Goal: Information Seeking & Learning: Find specific fact

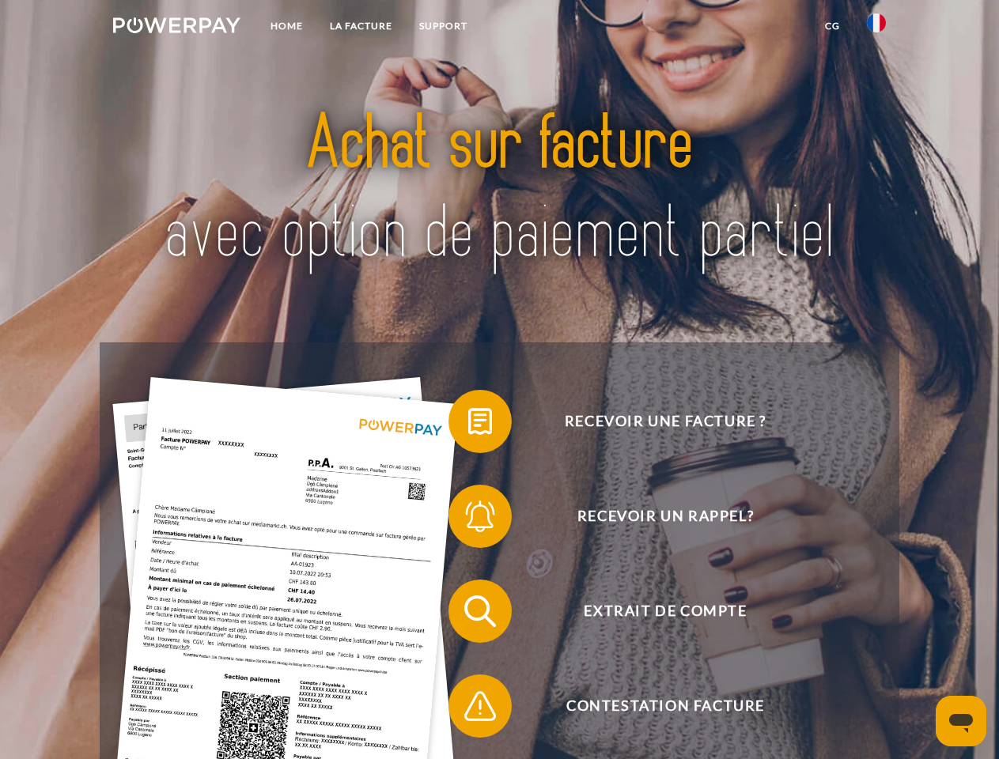
click at [176, 28] on img at bounding box center [176, 25] width 127 height 16
click at [876, 28] on img at bounding box center [876, 22] width 19 height 19
click at [832, 26] on link "CG" at bounding box center [832, 26] width 42 height 28
click at [468, 425] on span at bounding box center [456, 421] width 79 height 79
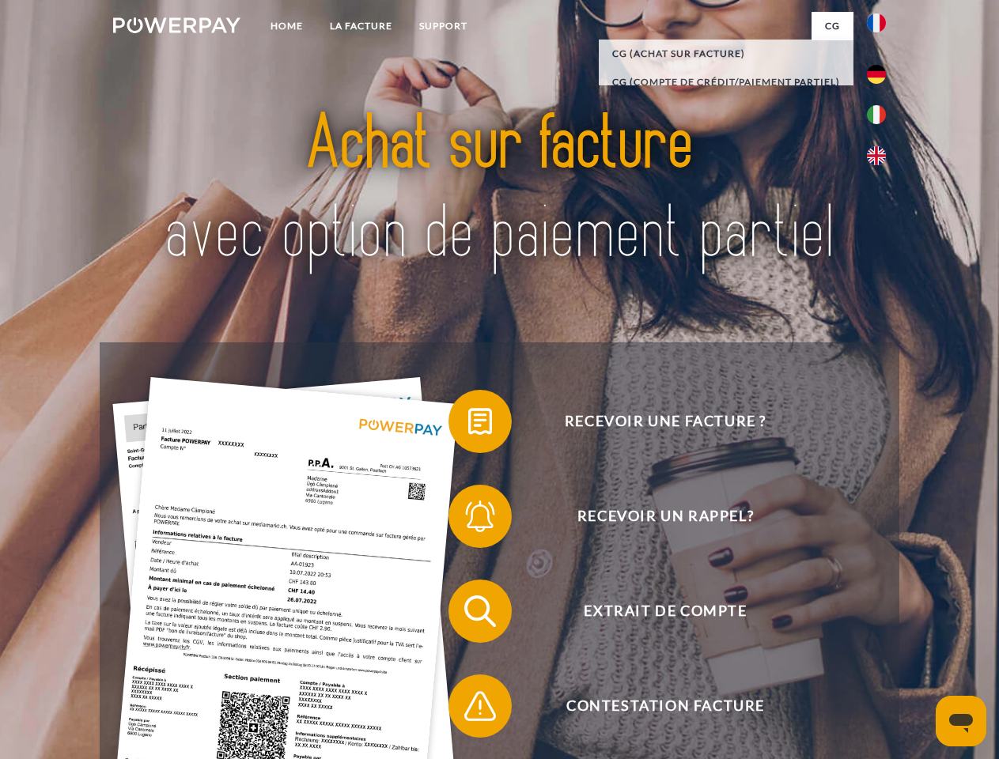
click at [468, 519] on span at bounding box center [456, 516] width 79 height 79
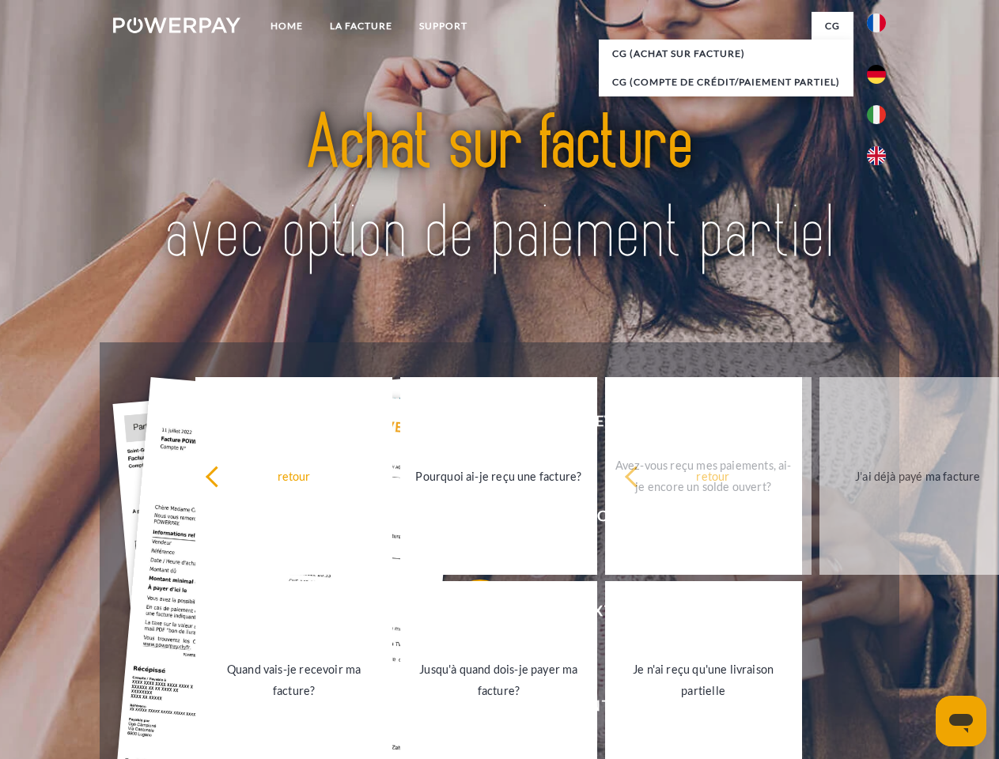
click at [468, 614] on link "Jusqu'à quand dois-je payer ma facture?" at bounding box center [498, 680] width 197 height 198
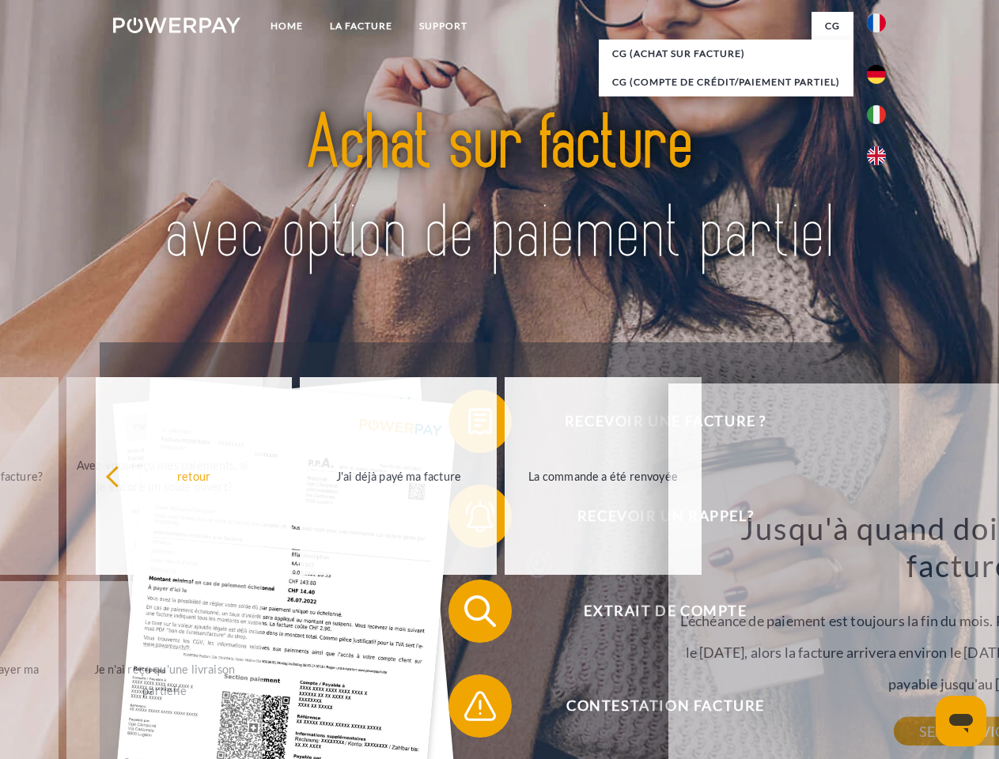
click at [468, 709] on span at bounding box center [456, 706] width 79 height 79
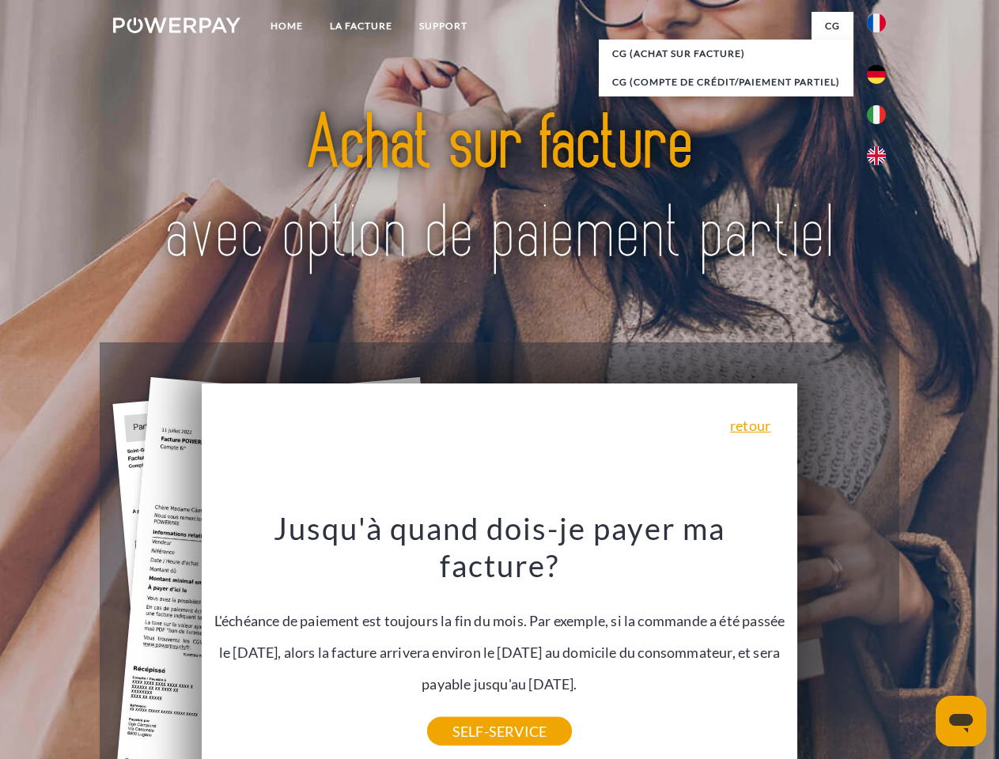
click at [961, 721] on icon "Ouvrir la fenêtre de messagerie" at bounding box center [961, 723] width 24 height 19
